Goal: Information Seeking & Learning: Learn about a topic

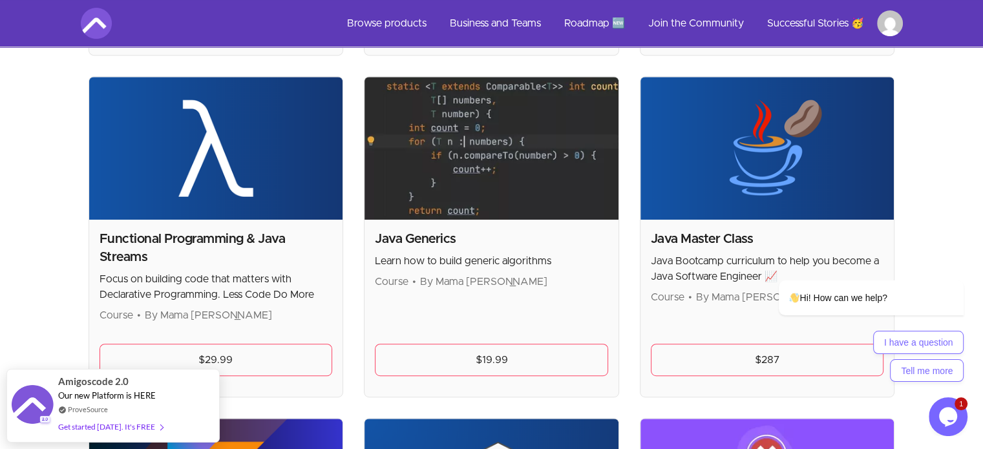
scroll to position [193, 0]
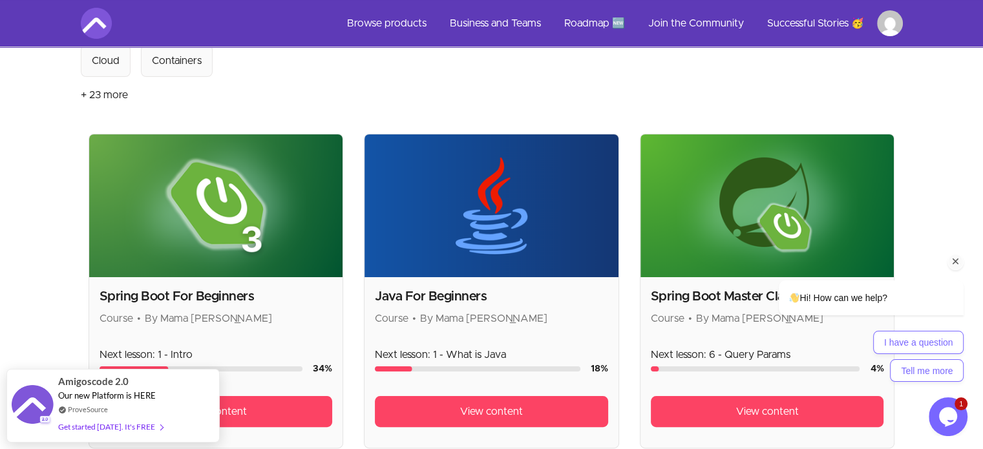
click at [952, 265] on icon "Chat attention grabber" at bounding box center [956, 262] width 12 height 12
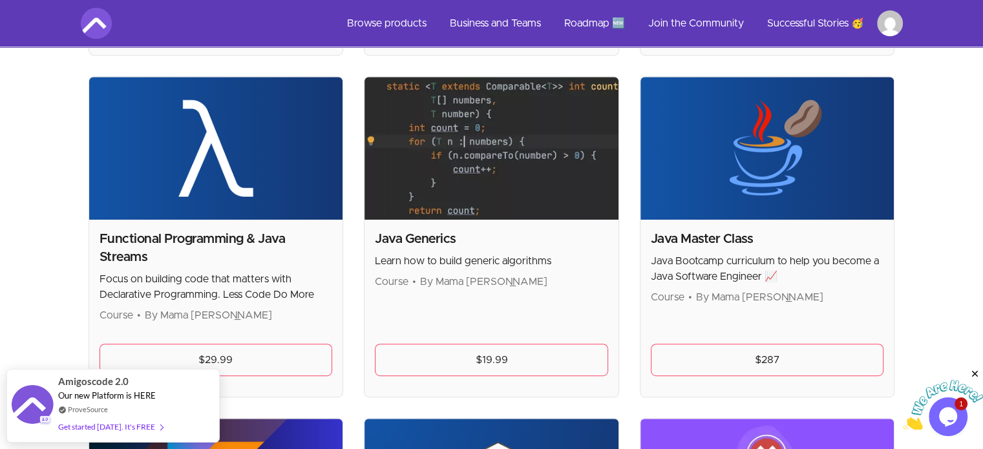
scroll to position [978, 0]
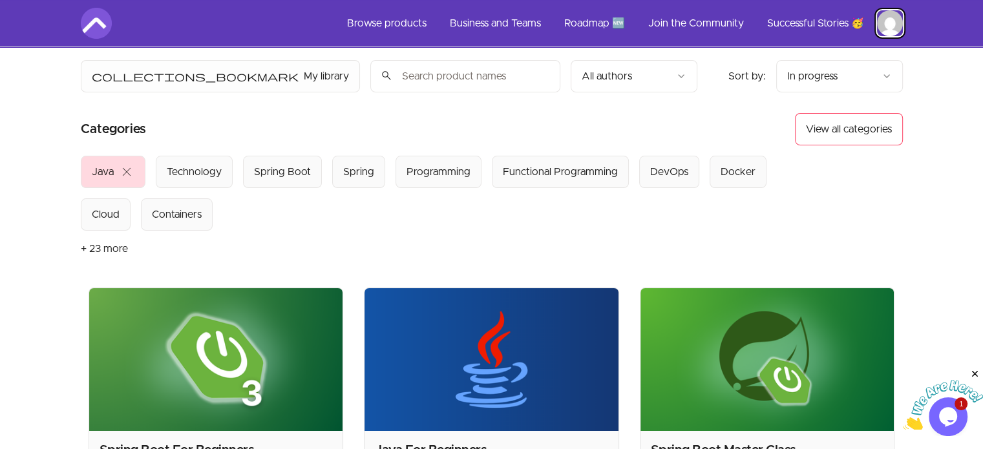
scroll to position [52, 0]
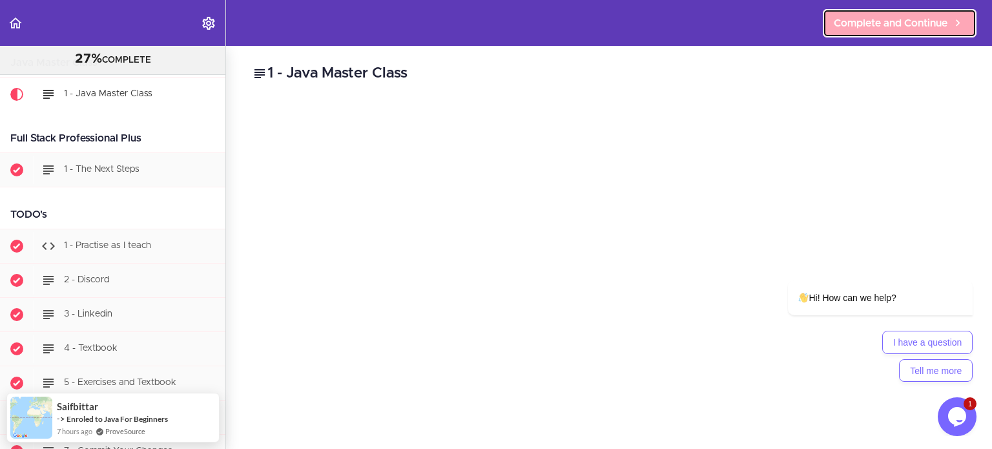
click at [880, 36] on link "Complete and Continue" at bounding box center [900, 23] width 154 height 28
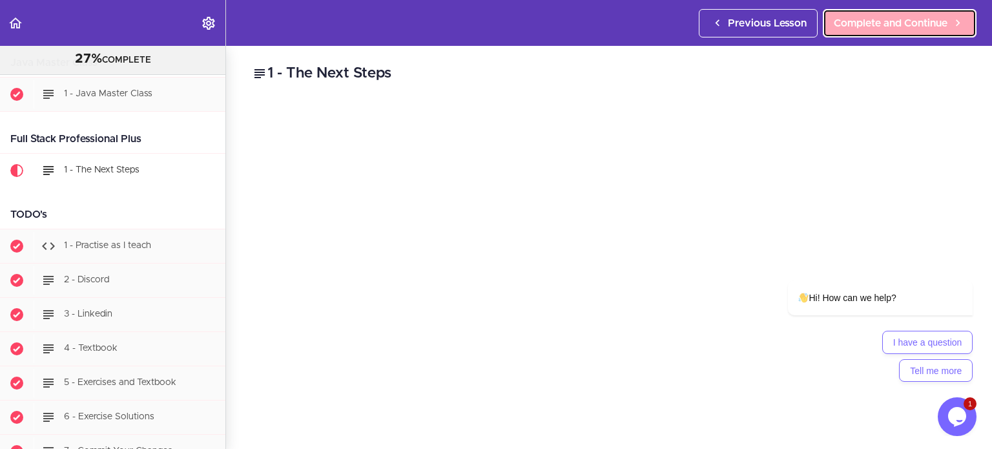
scroll to position [162, 0]
